Goal: Information Seeking & Learning: Learn about a topic

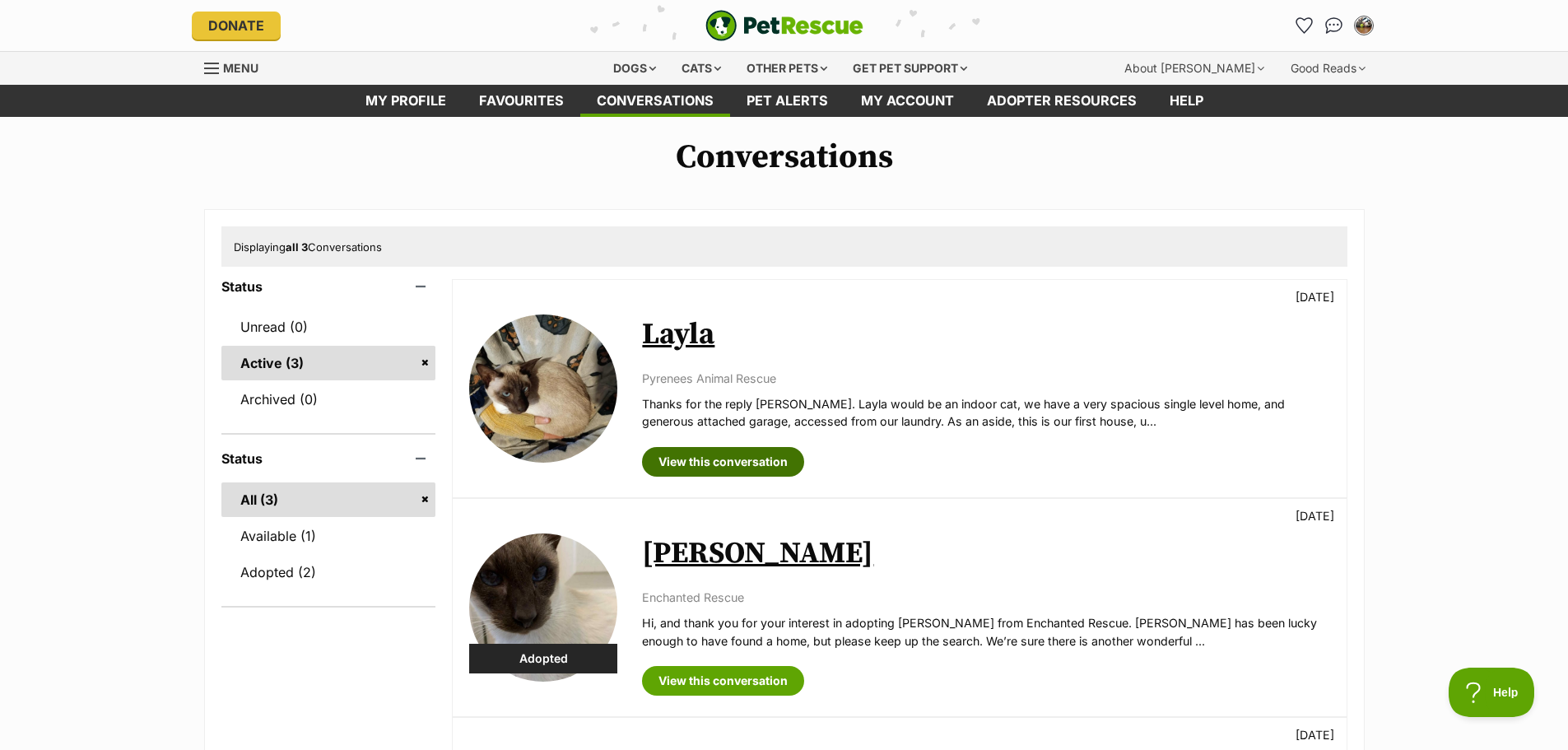
click at [751, 462] on link "View this conversation" at bounding box center [722, 462] width 162 height 30
click at [548, 363] on img at bounding box center [543, 388] width 148 height 148
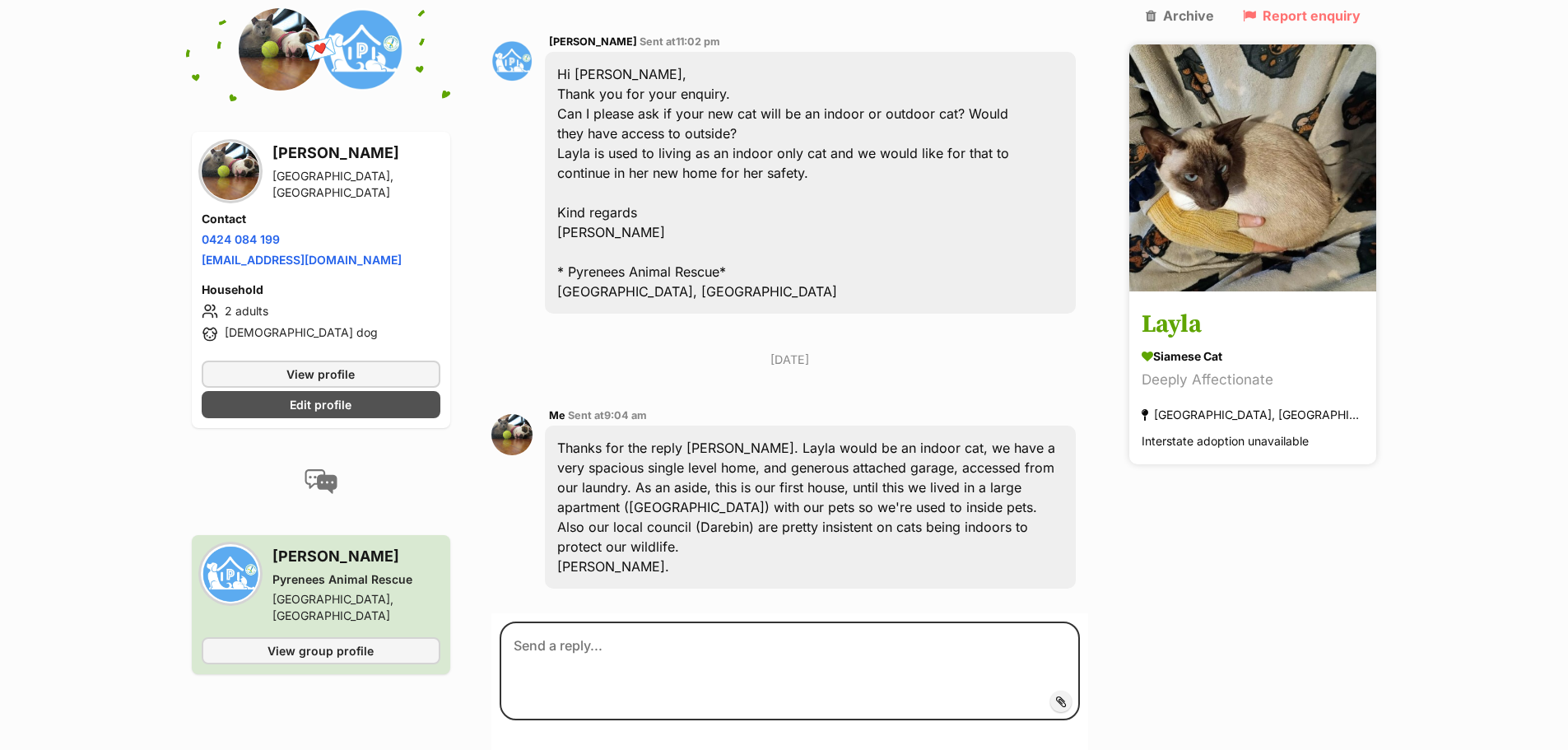
click at [1273, 295] on link "Layla Siamese Cat Deeply Affectionate Ballarat, VIC Interstate adoption unavail…" at bounding box center [1253, 379] width 247 height 170
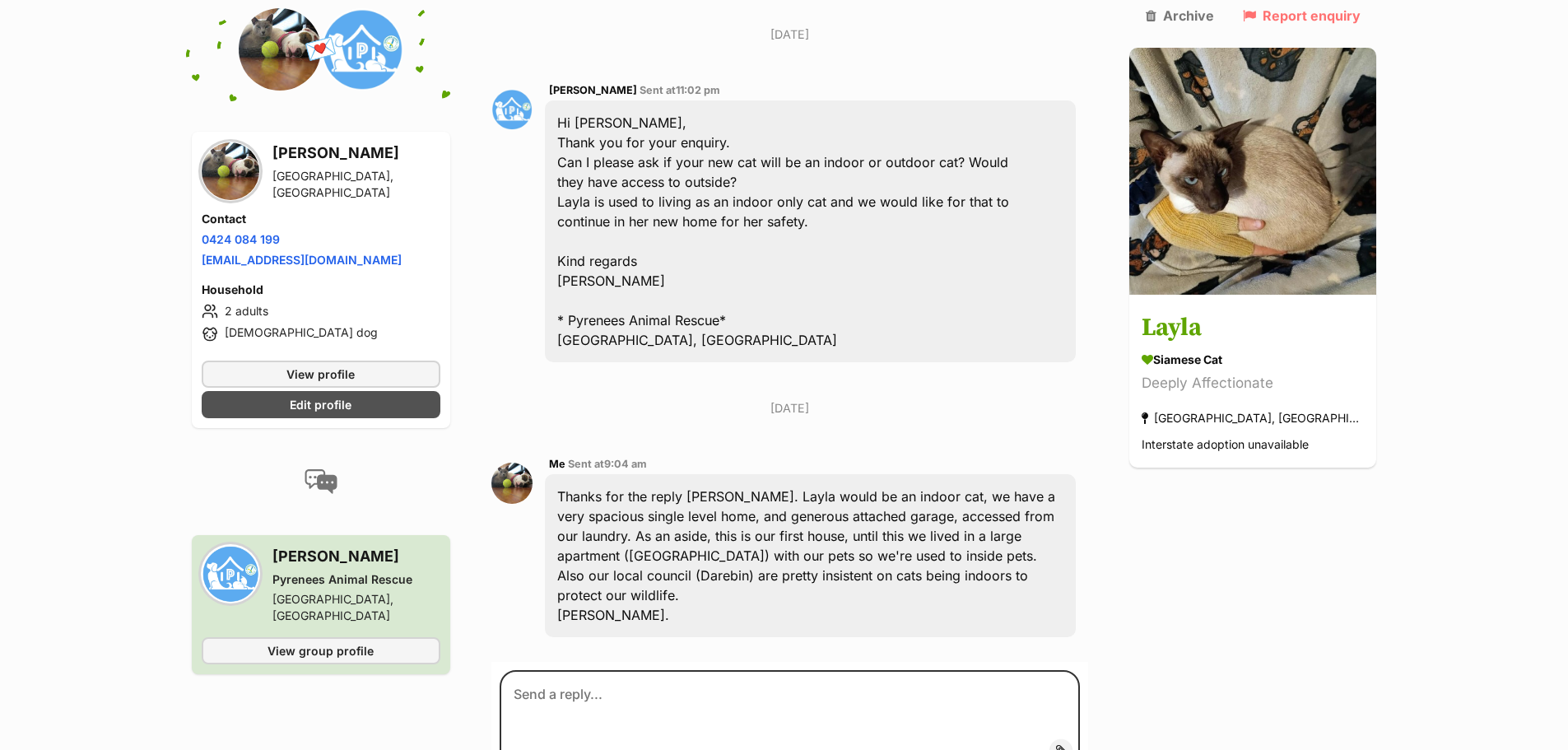
scroll to position [712, 0]
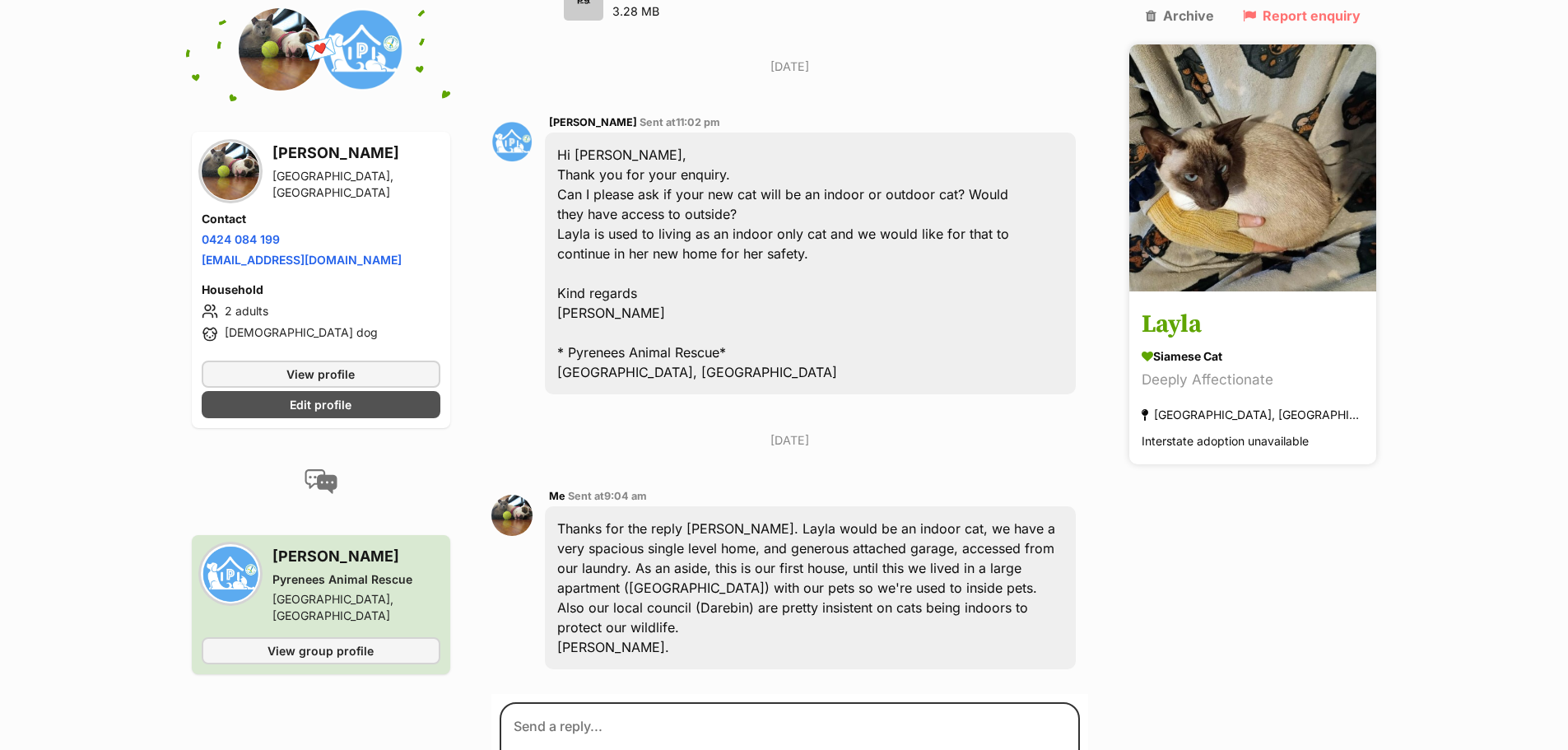
click at [1223, 307] on h3 "Layla" at bounding box center [1253, 325] width 222 height 37
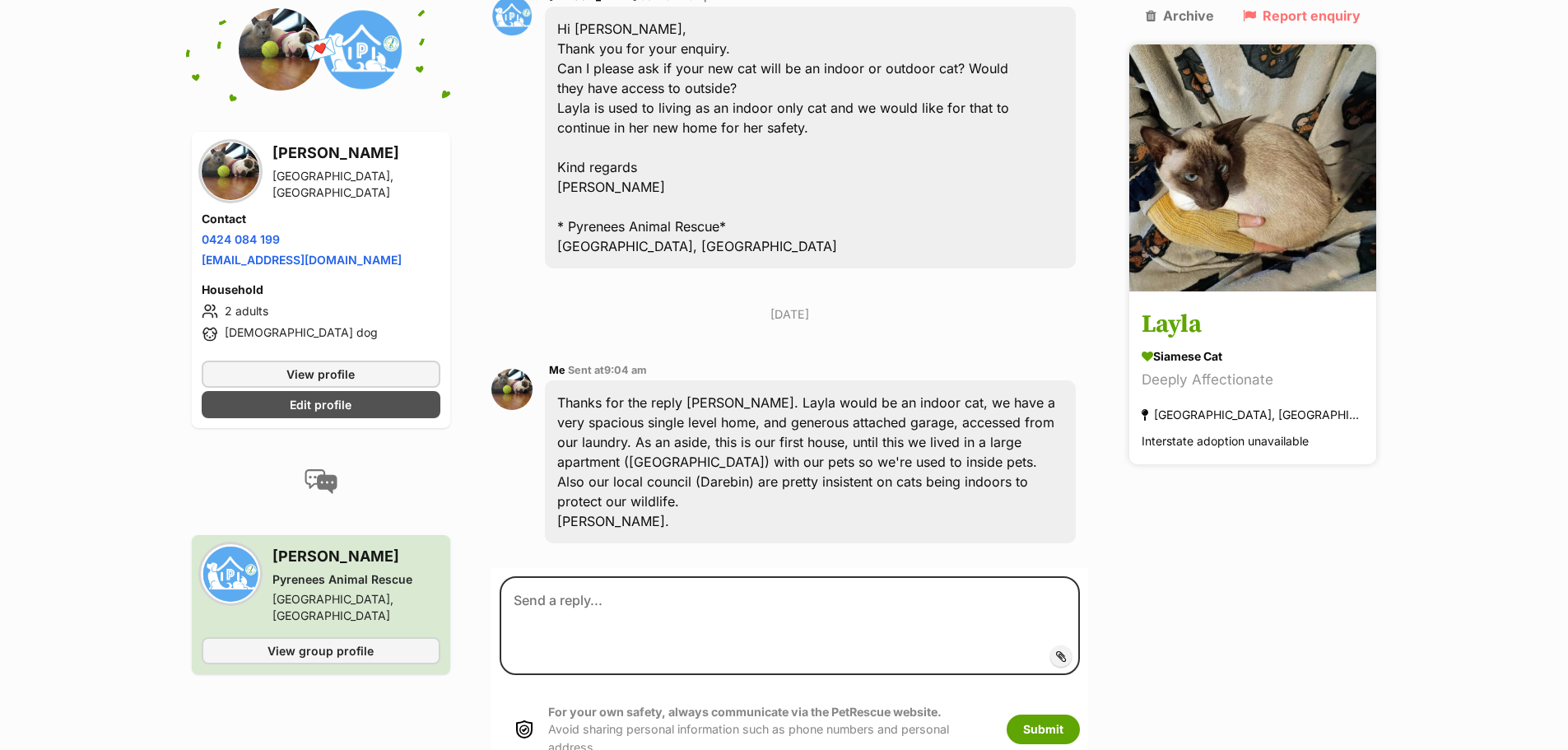
scroll to position [1042, 0]
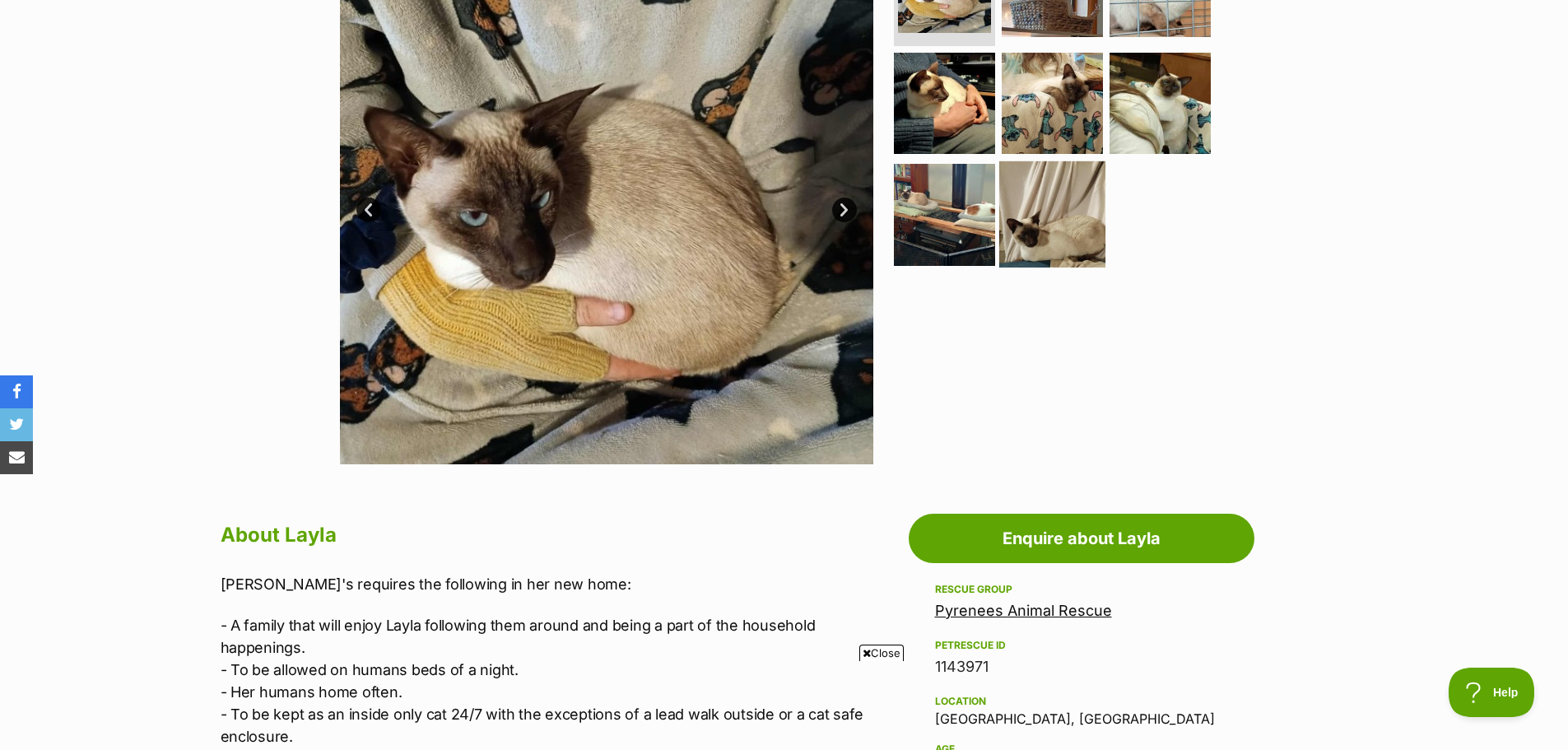
click at [1044, 216] on img at bounding box center [1052, 214] width 106 height 106
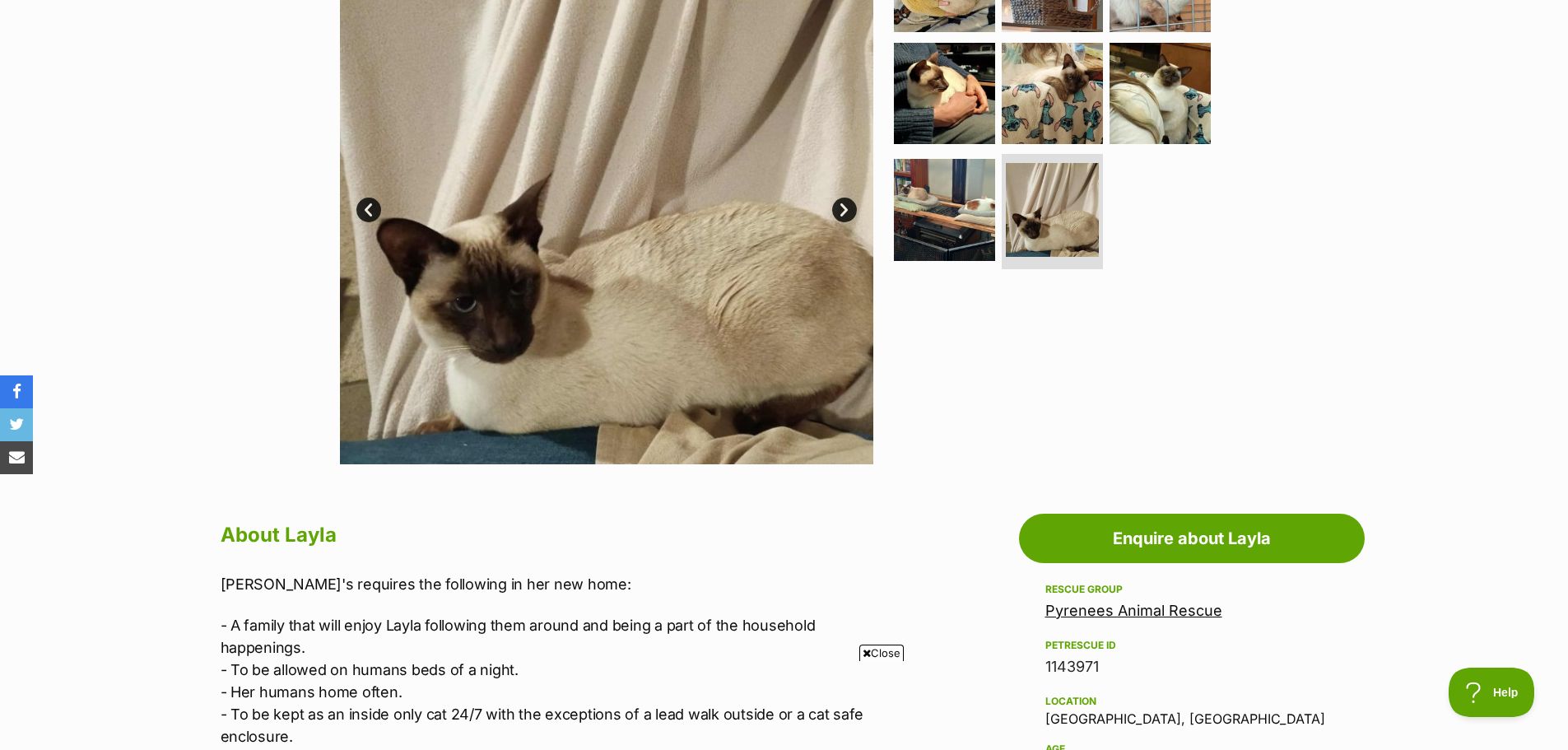
click at [847, 211] on link "Next" at bounding box center [845, 210] width 24 height 24
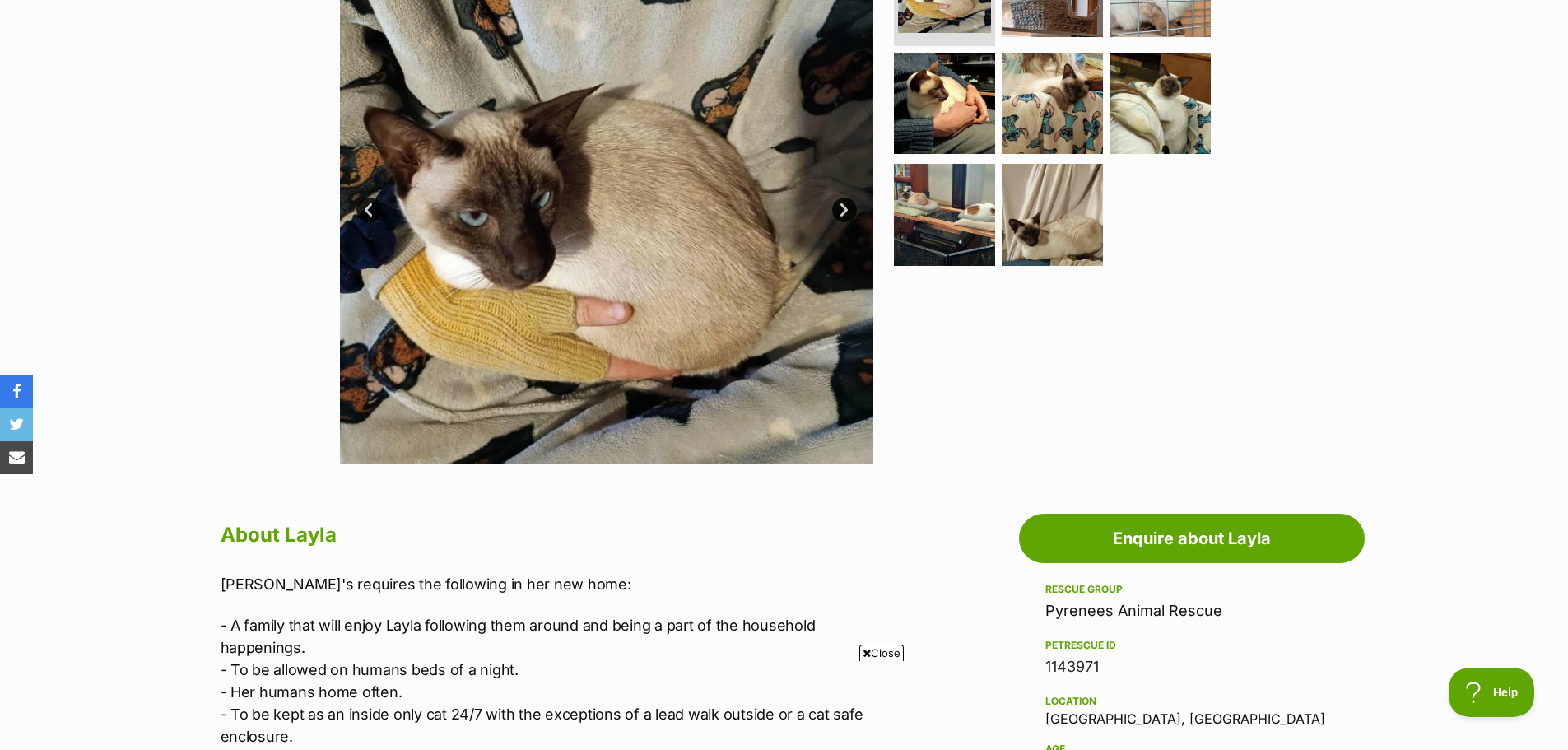
click at [847, 211] on link "Next" at bounding box center [845, 210] width 24 height 24
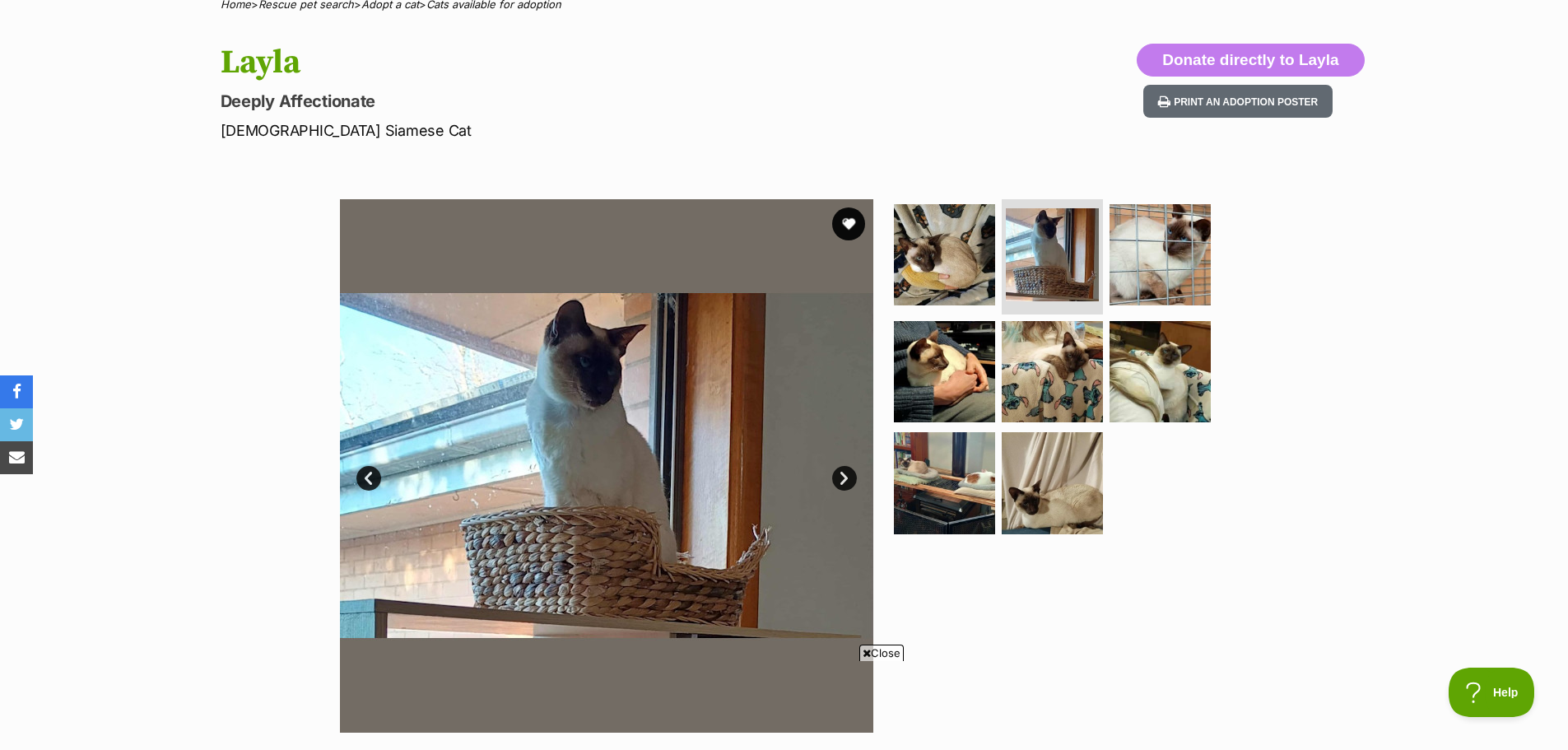
scroll to position [330, 0]
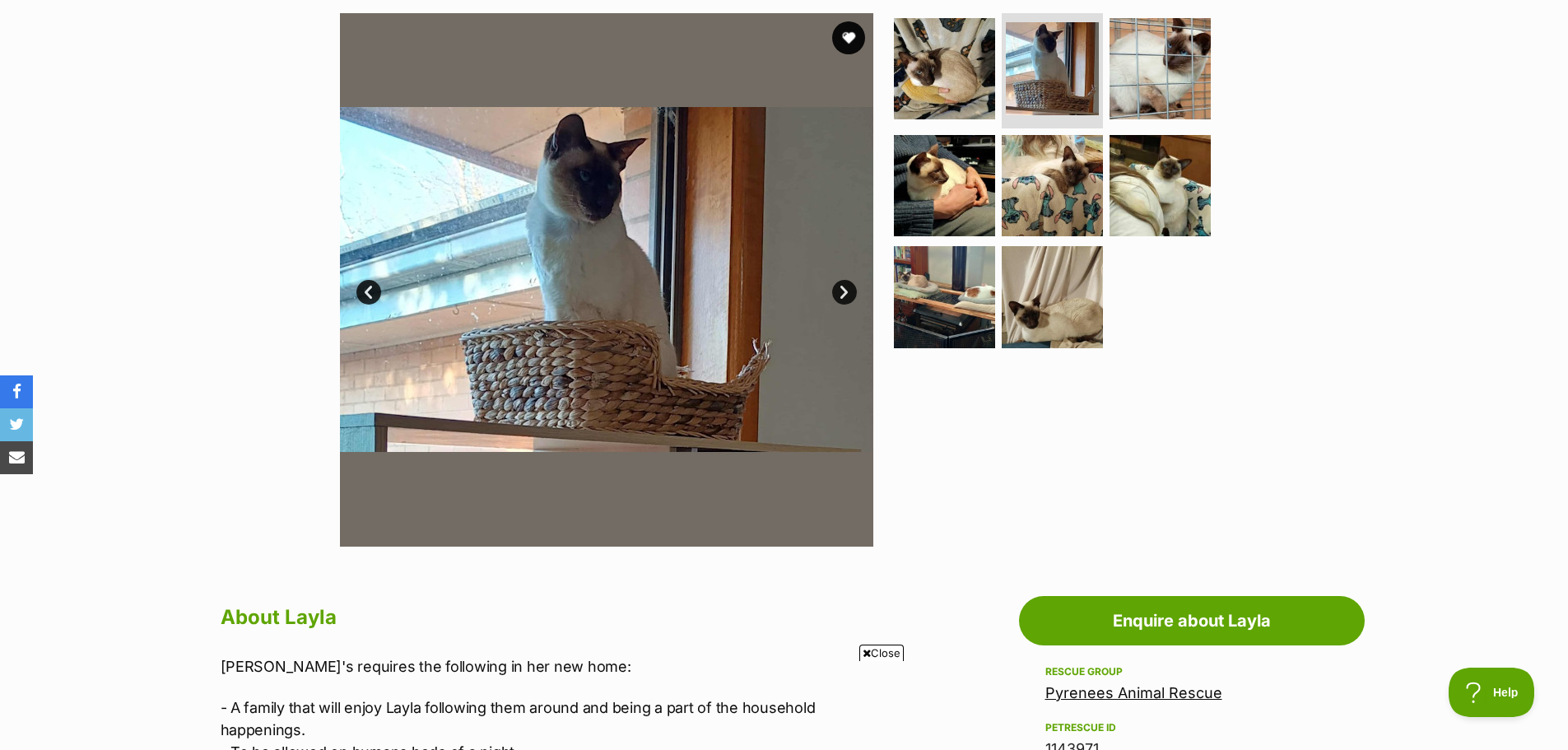
click at [840, 294] on link "Next" at bounding box center [845, 292] width 24 height 24
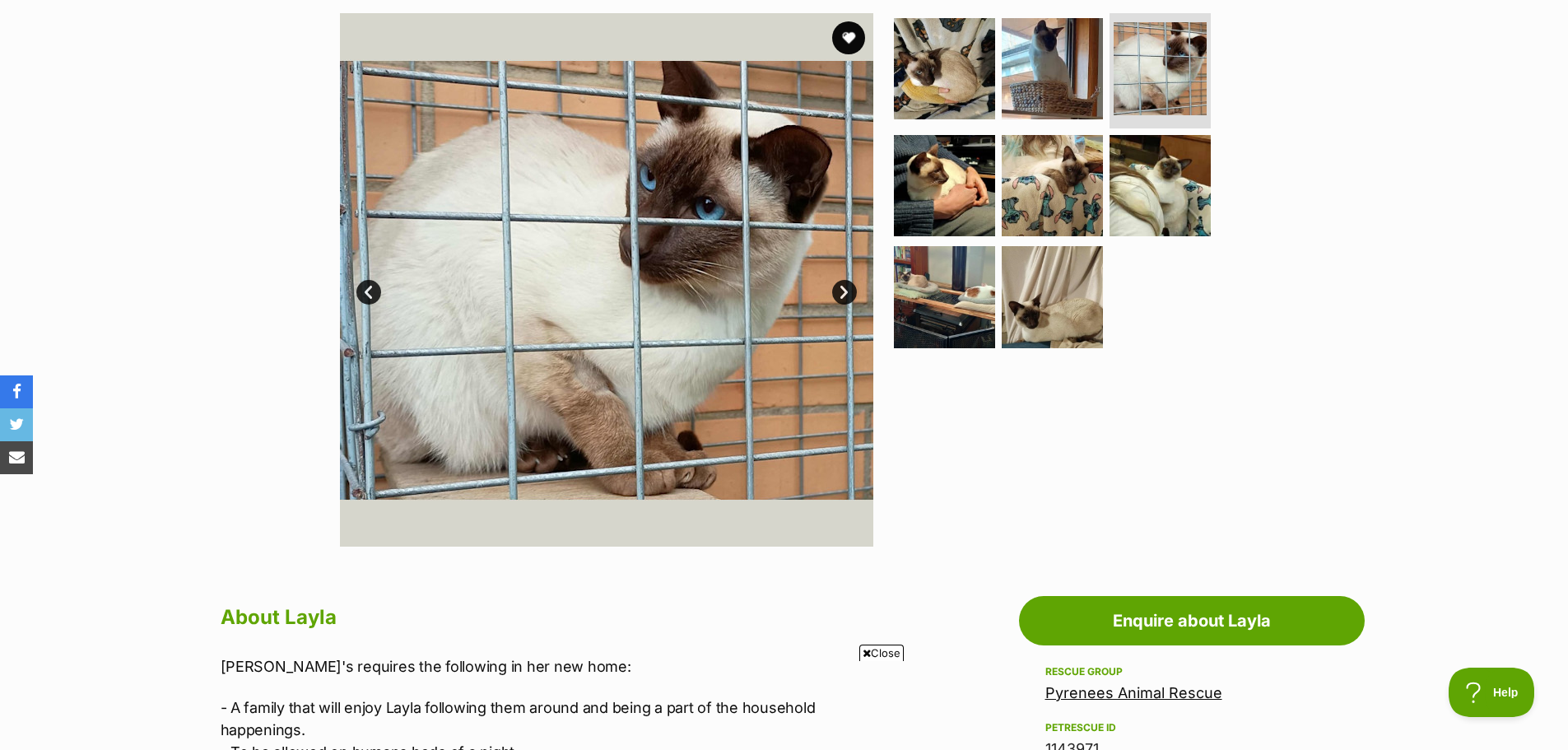
click at [849, 286] on link "Next" at bounding box center [845, 292] width 24 height 24
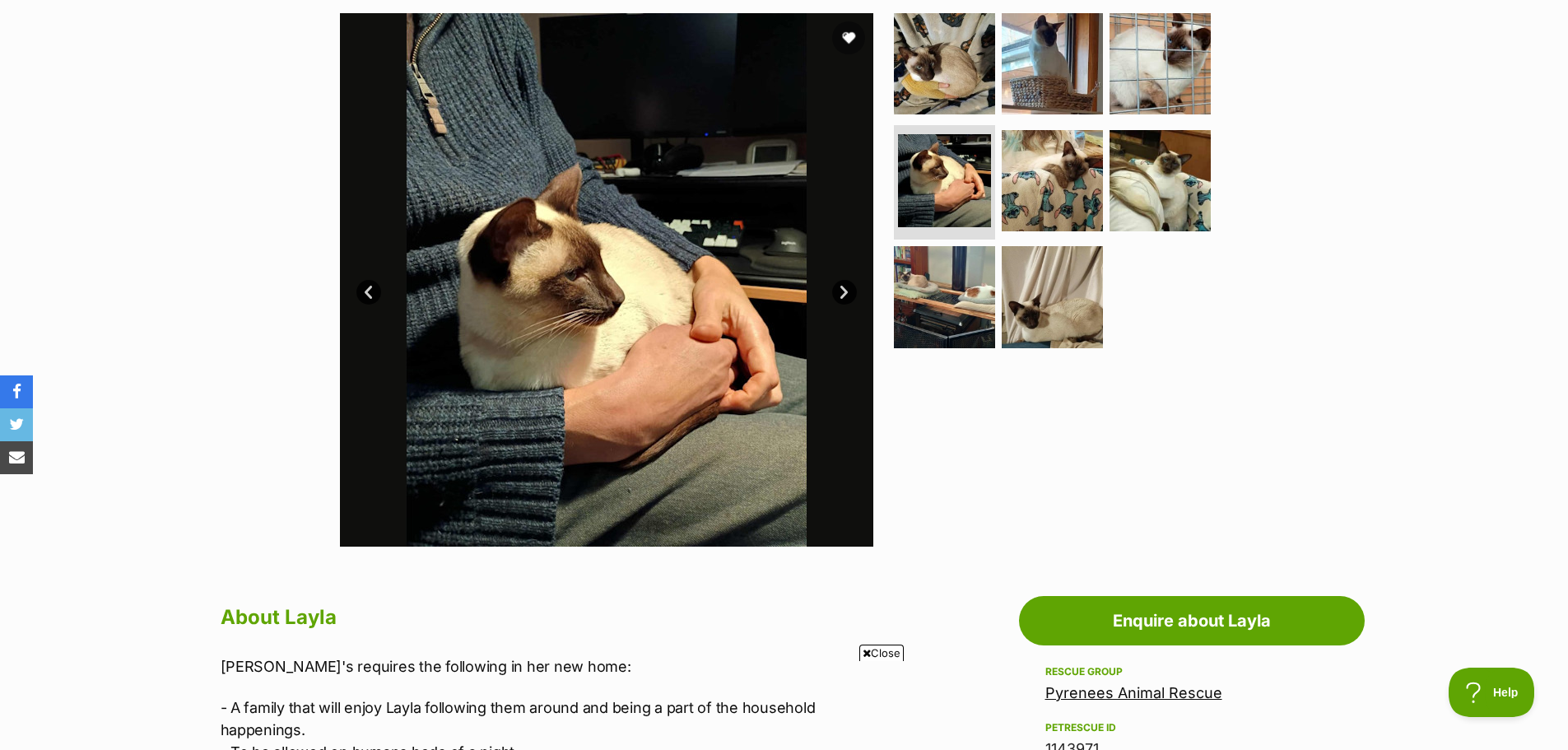
click at [842, 289] on link "Next" at bounding box center [845, 292] width 24 height 24
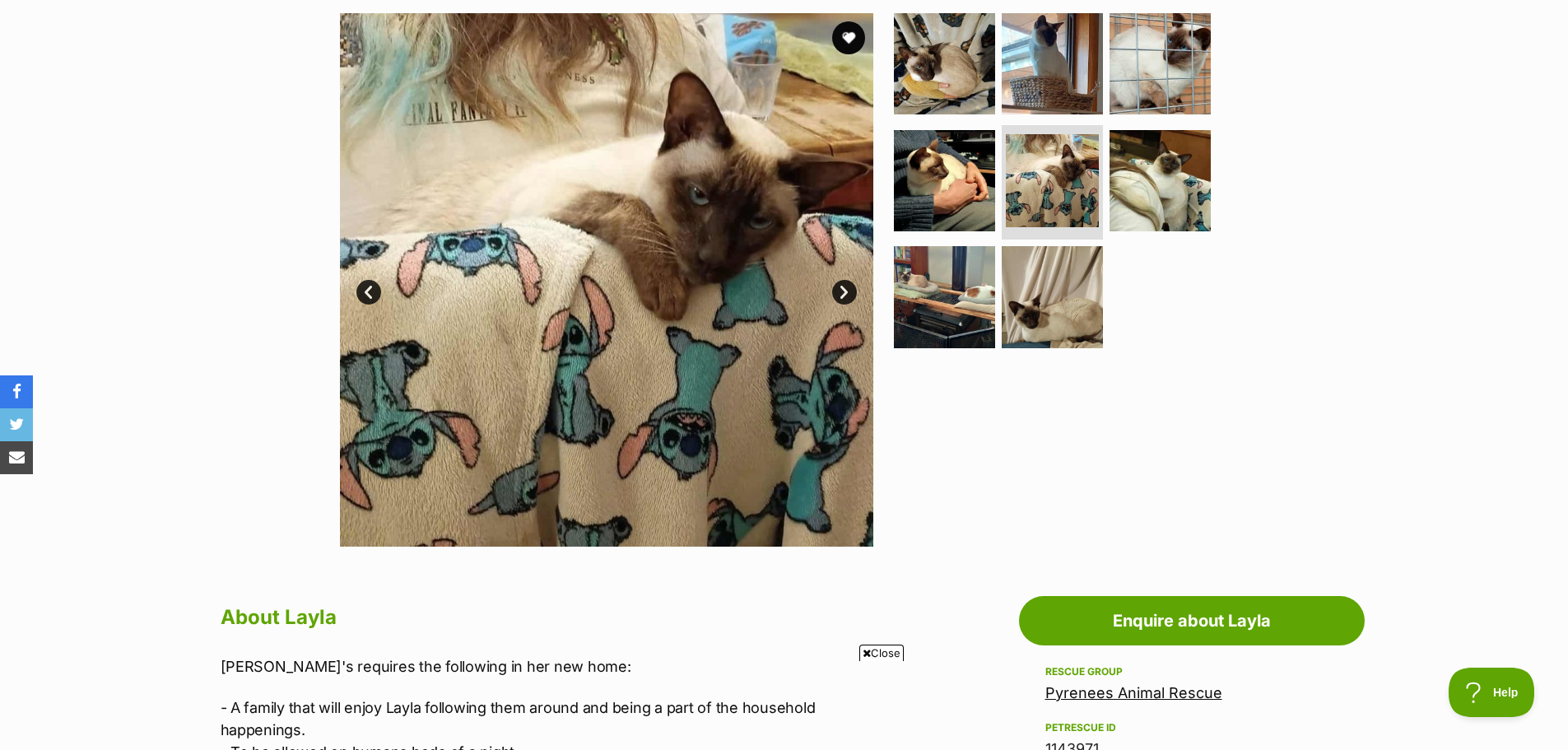
click at [842, 289] on link "Next" at bounding box center [845, 292] width 24 height 24
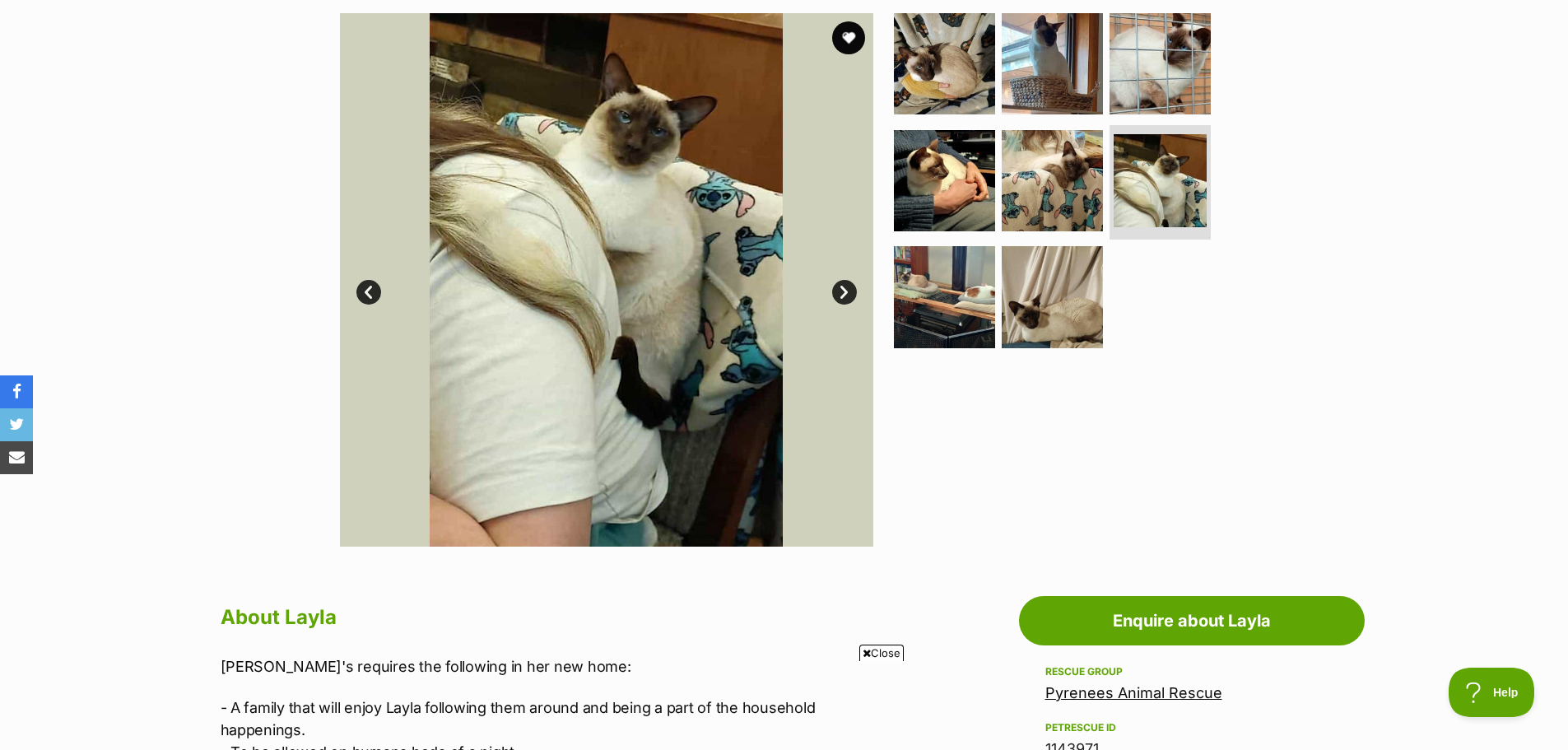
click at [842, 289] on link "Next" at bounding box center [845, 292] width 24 height 24
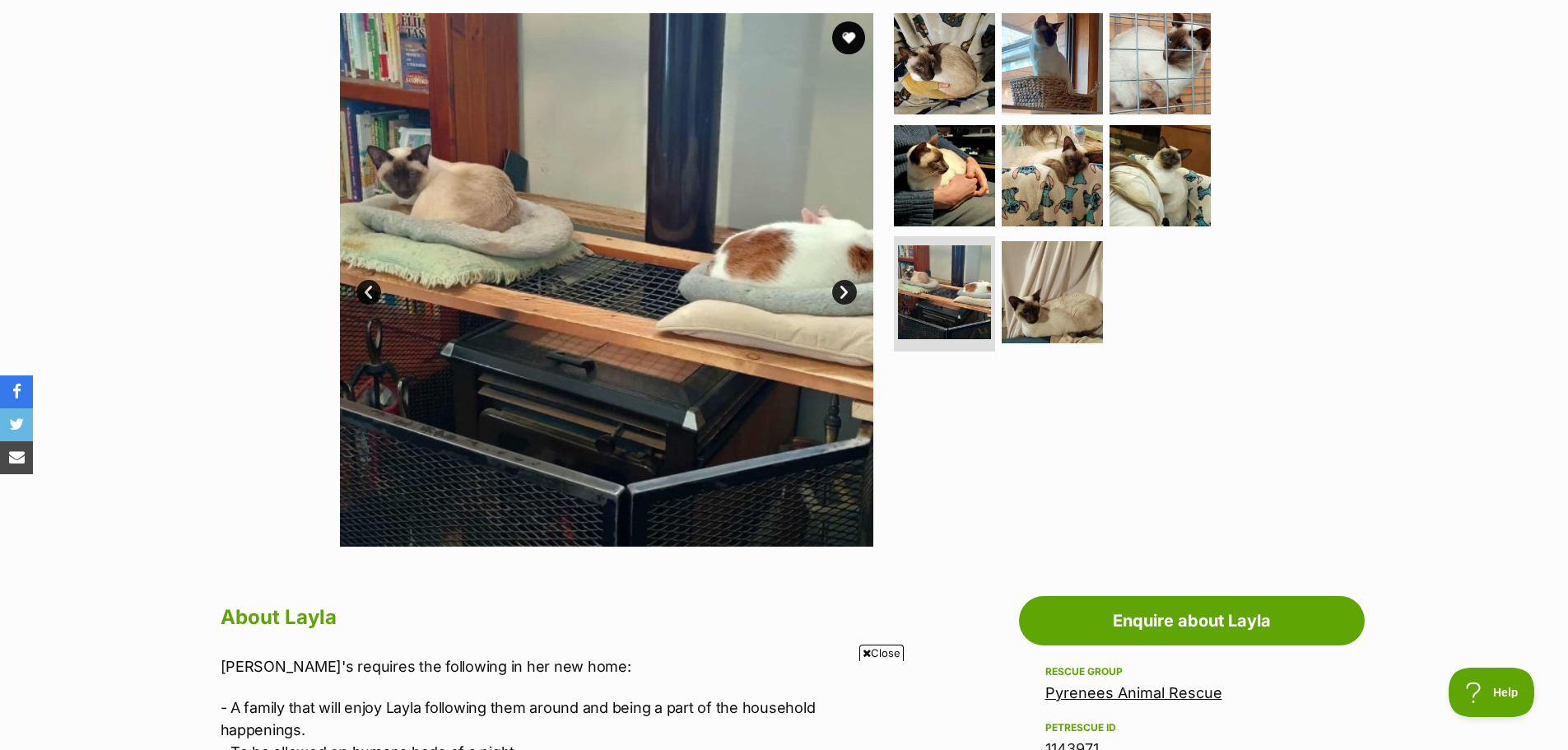
click at [357, 295] on link "Prev" at bounding box center [369, 292] width 24 height 24
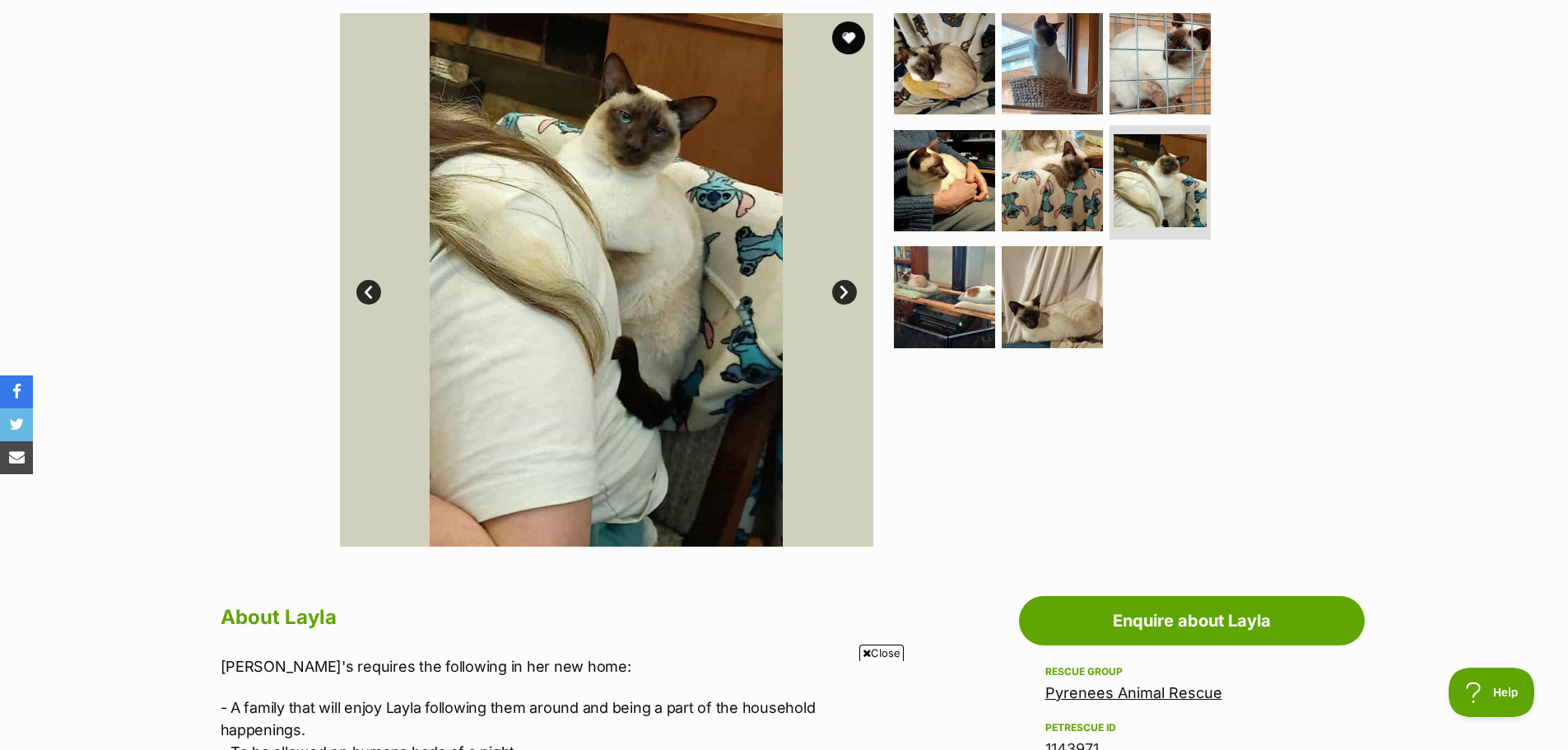
click at [836, 294] on link "Next" at bounding box center [845, 292] width 24 height 24
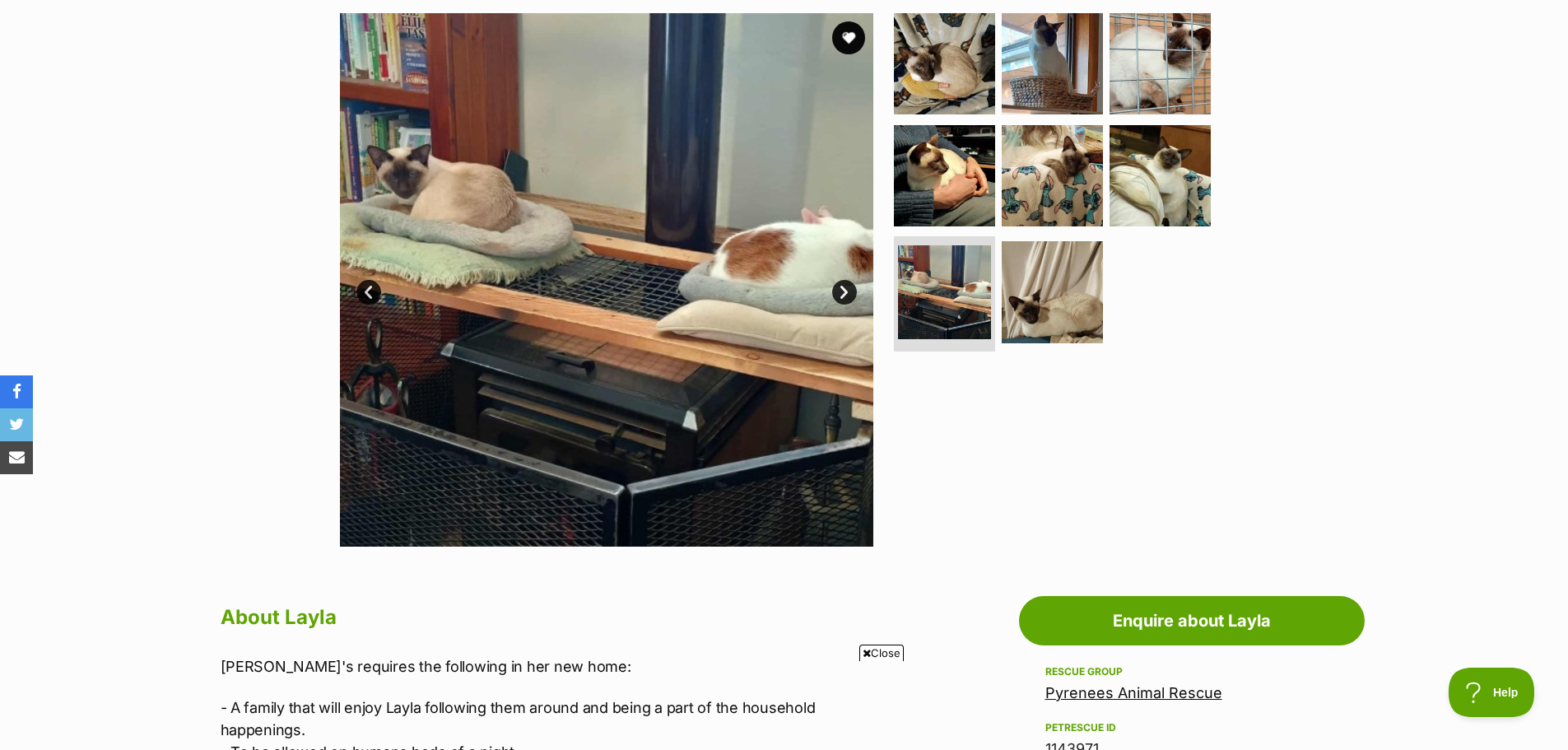
click at [843, 288] on link "Next" at bounding box center [845, 292] width 24 height 24
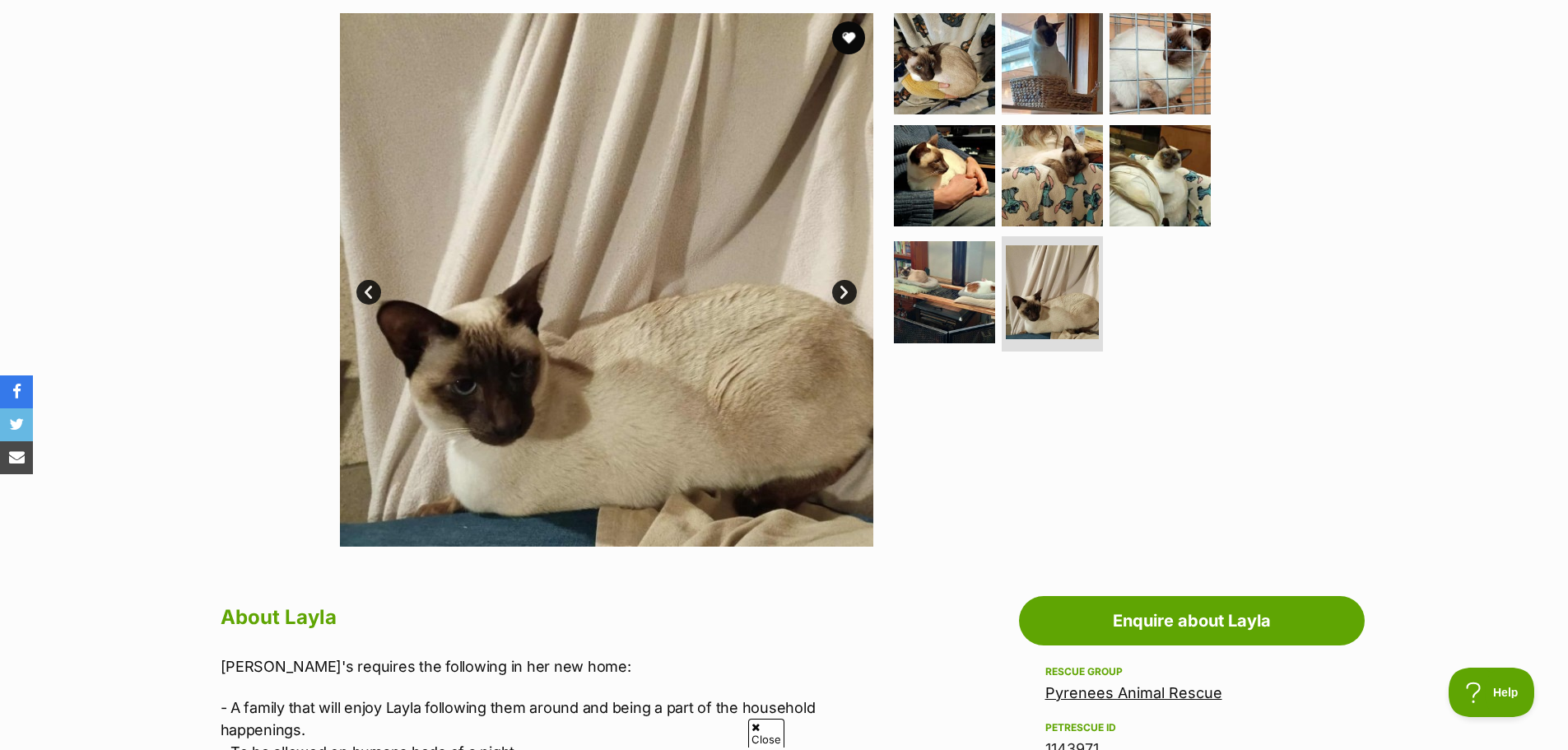
scroll to position [0, 0]
click at [366, 293] on link "Prev" at bounding box center [369, 292] width 24 height 24
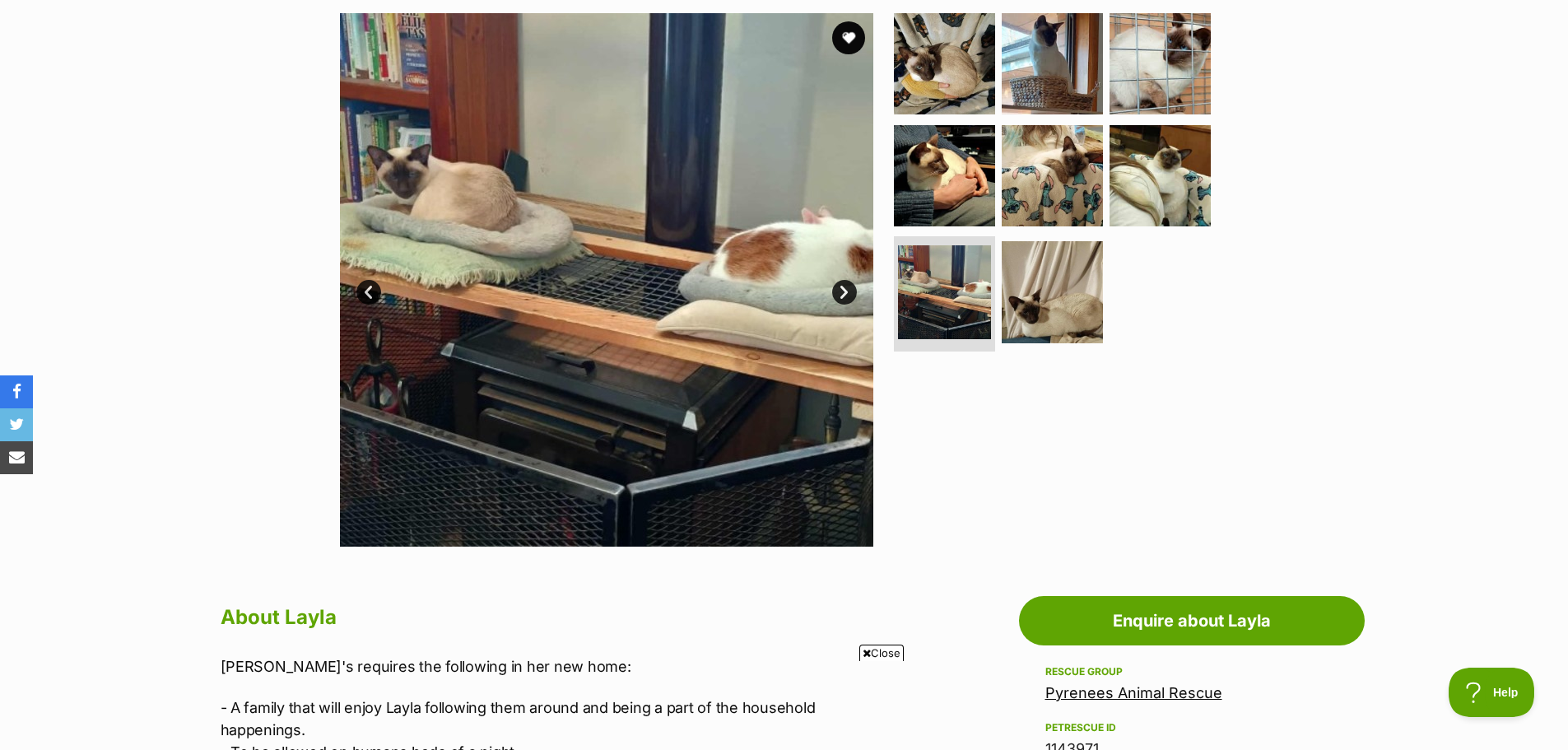
click at [838, 286] on link "Next" at bounding box center [845, 292] width 24 height 24
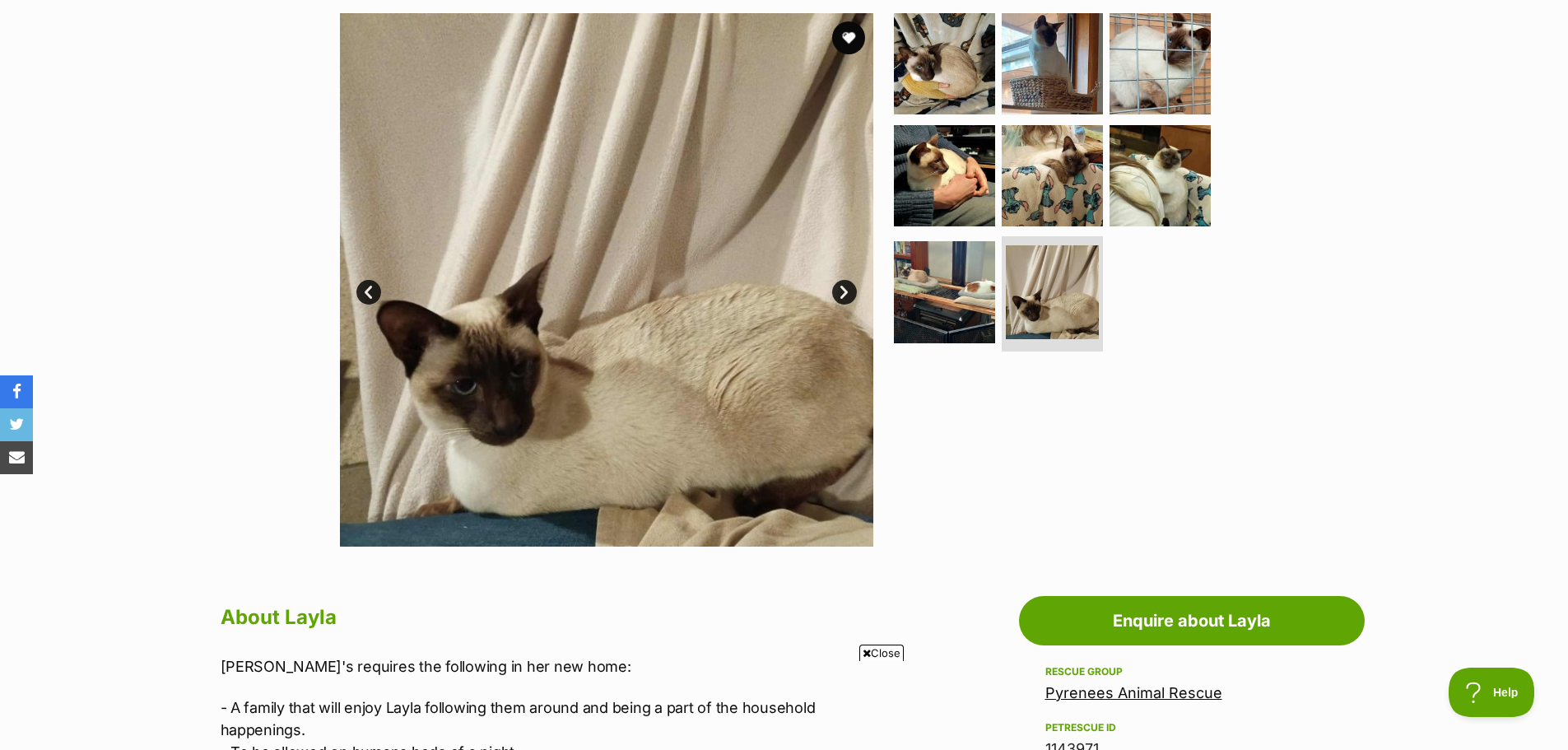
click at [838, 286] on link "Next" at bounding box center [845, 292] width 24 height 24
